Goal: Task Accomplishment & Management: Use online tool/utility

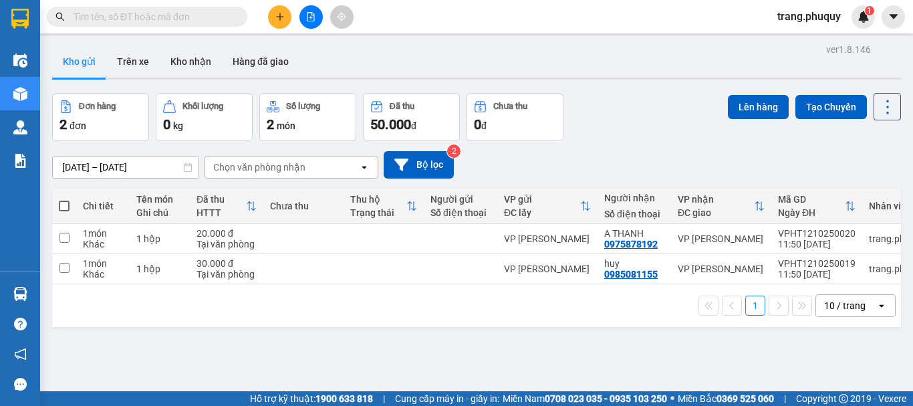
click at [184, 19] on input "text" at bounding box center [152, 16] width 158 height 15
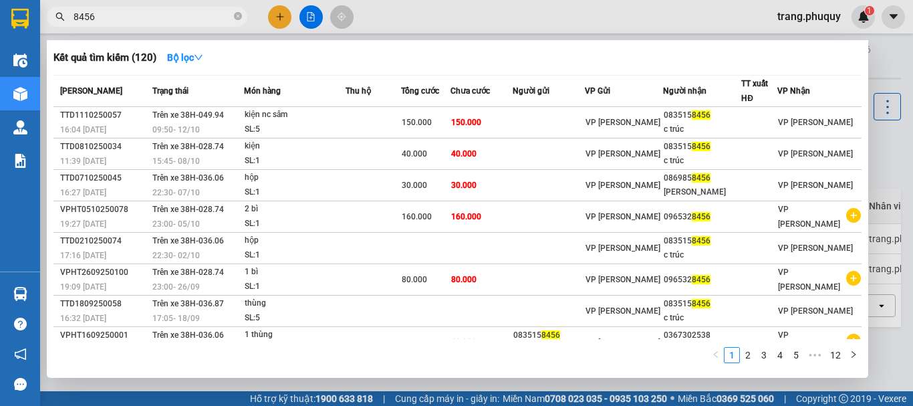
click at [194, 13] on input "8456" at bounding box center [152, 16] width 158 height 15
type input "8456"
click at [395, 21] on div at bounding box center [456, 203] width 913 height 406
click at [237, 16] on icon "close-circle" at bounding box center [238, 16] width 8 height 8
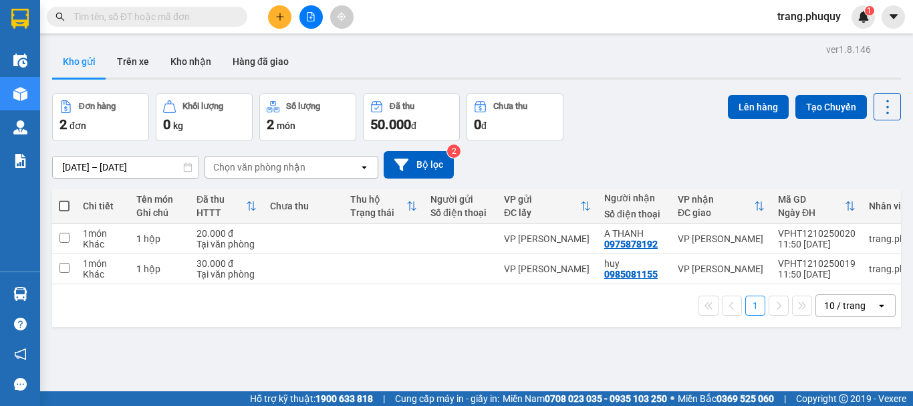
click at [382, 23] on div "Kết quả tìm kiếm ( 120 ) Bộ lọc Mã ĐH Trạng thái Món hàng Thu hộ Tổng cước Chưa…" at bounding box center [456, 16] width 913 height 33
click at [187, 22] on input "text" at bounding box center [152, 16] width 158 height 15
